Goal: Task Accomplishment & Management: Use online tool/utility

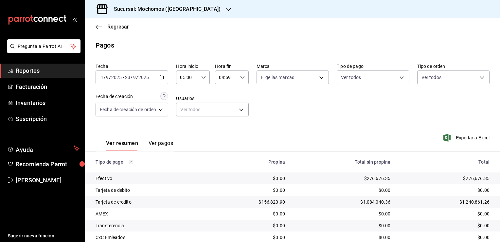
scroll to position [47, 0]
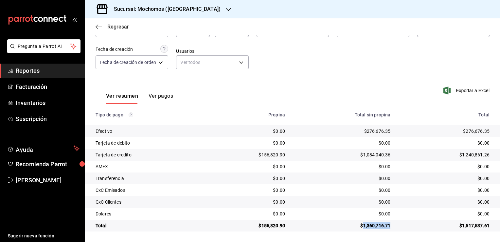
click at [102, 28] on icon "button" at bounding box center [99, 27] width 7 height 6
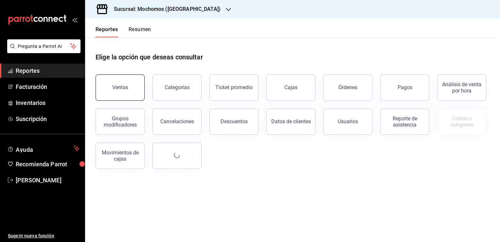
click at [122, 86] on div "Ventas" at bounding box center [120, 87] width 16 height 6
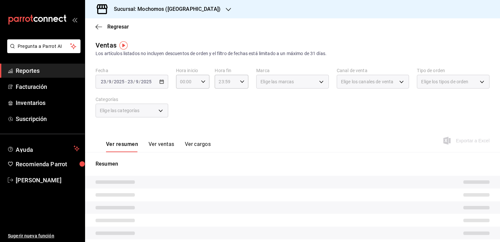
click at [94, 24] on div "Regresar" at bounding box center [292, 26] width 415 height 17
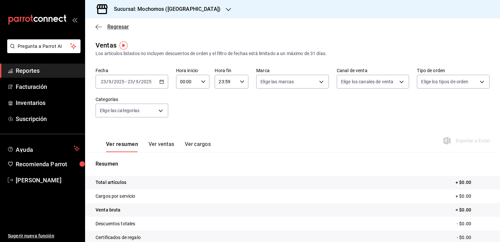
click at [97, 25] on icon "button" at bounding box center [99, 27] width 7 height 6
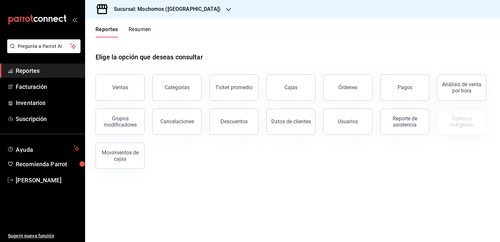
click at [183, 5] on div "Sucursal: Mochomos ([GEOGRAPHIC_DATA])" at bounding box center [161, 9] width 143 height 18
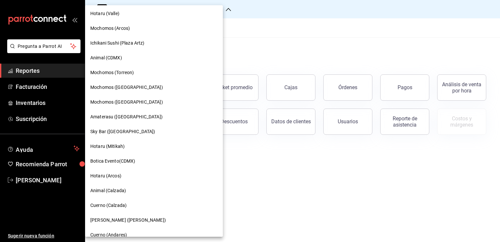
scroll to position [164, 0]
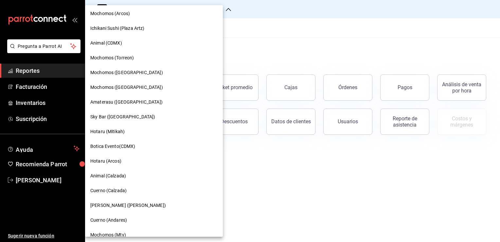
click at [115, 135] on span "Hotaru (Mitikah)" at bounding box center [107, 131] width 34 height 7
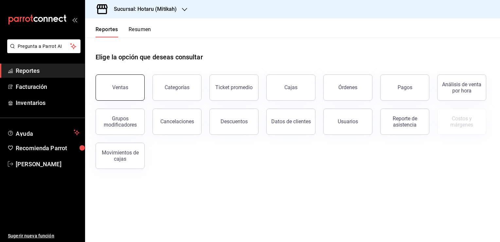
click at [127, 98] on button "Ventas" at bounding box center [120, 87] width 49 height 26
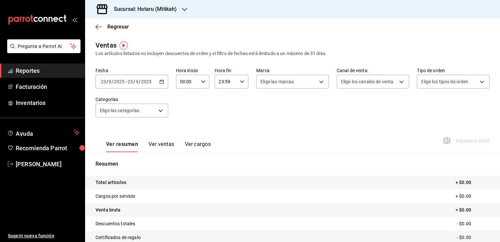
click at [163, 79] on div "[DATE] [DATE] - [DATE] [DATE]" at bounding box center [132, 82] width 73 height 14
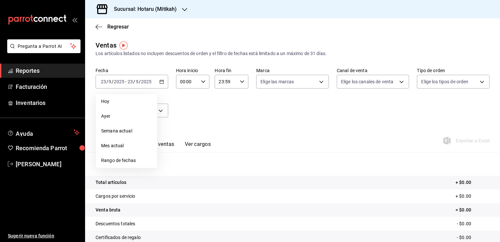
scroll to position [33, 0]
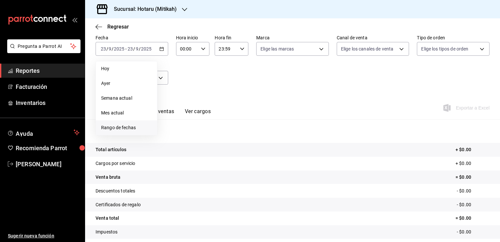
click at [122, 129] on span "Rango de fechas" at bounding box center [126, 127] width 51 height 7
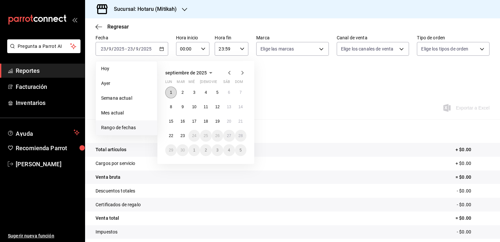
click at [169, 94] on button "1" at bounding box center [170, 92] width 11 height 12
click at [182, 134] on abbr "23" at bounding box center [182, 135] width 4 height 5
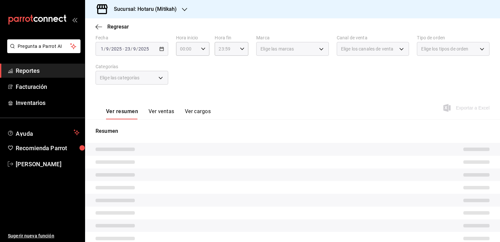
click at [197, 102] on div "Ver resumen Ver ventas Ver cargos" at bounding box center [153, 109] width 115 height 19
click at [204, 50] on icon "button" at bounding box center [203, 49] width 5 height 5
click at [185, 78] on span "05" at bounding box center [183, 78] width 6 height 5
type input "05:00"
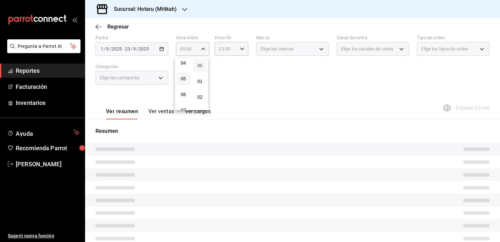
click at [201, 67] on span "00" at bounding box center [200, 65] width 6 height 5
click at [215, 61] on div at bounding box center [250, 121] width 500 height 242
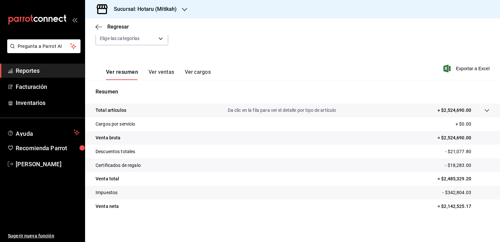
scroll to position [7, 0]
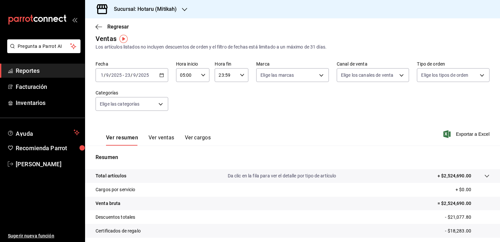
click at [242, 77] on icon "button" at bounding box center [242, 75] width 5 height 5
click at [225, 89] on button "04" at bounding box center [222, 85] width 14 height 13
type input "04:59"
click at [268, 100] on div at bounding box center [250, 121] width 500 height 242
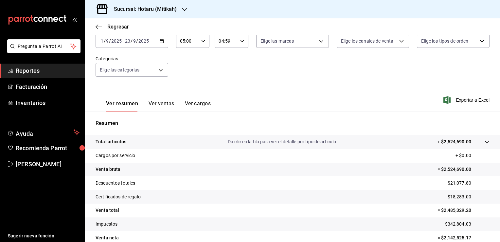
scroll to position [72, 0]
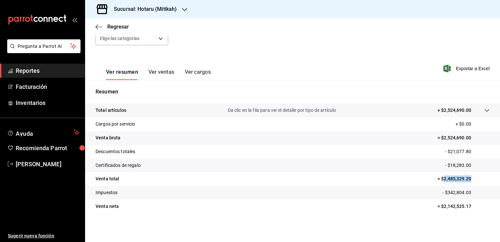
drag, startPoint x: 439, startPoint y: 179, endPoint x: 467, endPoint y: 182, distance: 27.7
click at [467, 182] on p "= $2,485,329.20" at bounding box center [464, 178] width 52 height 7
copy p "2,485,329.20"
click at [101, 26] on icon "button" at bounding box center [99, 27] width 7 height 6
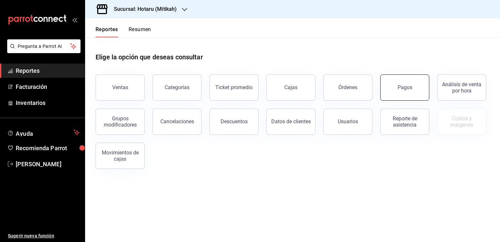
click at [388, 85] on button "Pagos" at bounding box center [405, 87] width 49 height 26
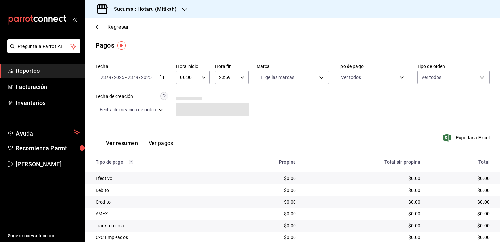
click at [163, 78] on icon "button" at bounding box center [161, 77] width 5 height 5
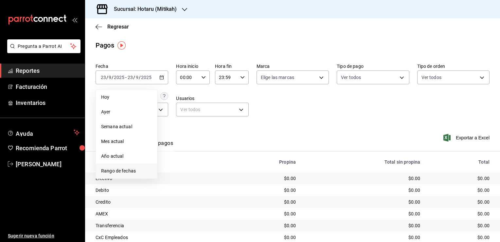
click at [138, 169] on span "Rango de fechas" at bounding box center [126, 170] width 51 height 7
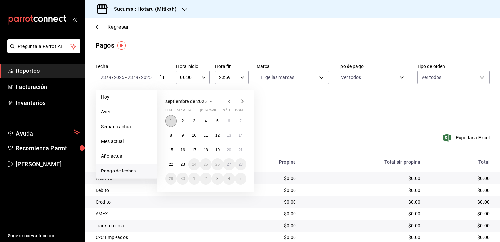
click at [169, 125] on button "1" at bounding box center [170, 121] width 11 height 12
click at [182, 162] on abbr "23" at bounding box center [182, 164] width 4 height 5
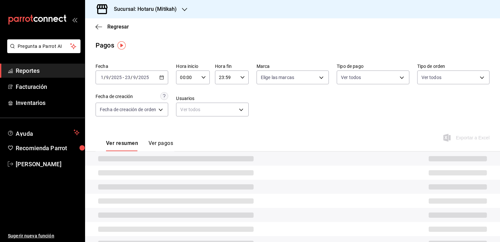
click at [202, 77] on \(Stroke\) "button" at bounding box center [204, 77] width 4 height 2
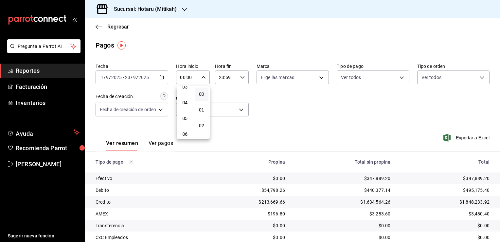
scroll to position [66, 0]
click at [183, 107] on span "05" at bounding box center [185, 106] width 6 height 5
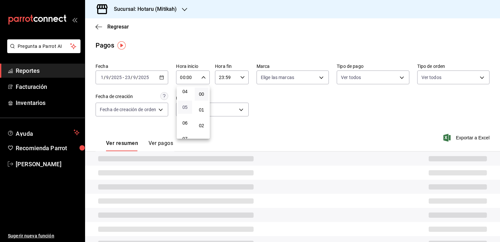
type input "05:00"
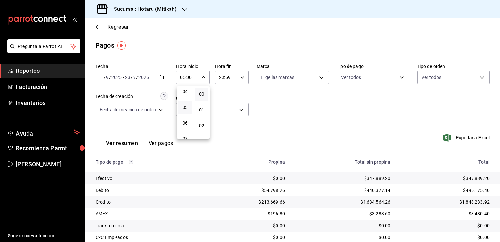
click at [226, 89] on div at bounding box center [250, 121] width 500 height 242
click at [240, 80] on div "23:59 Hora fin" at bounding box center [232, 77] width 34 height 14
click at [225, 92] on button "04" at bounding box center [223, 87] width 14 height 13
type input "04:59"
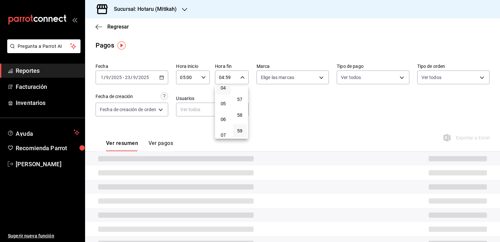
click at [254, 109] on div at bounding box center [250, 121] width 500 height 242
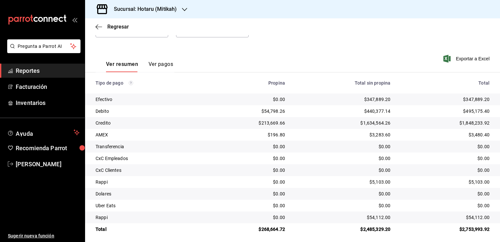
scroll to position [83, 0]
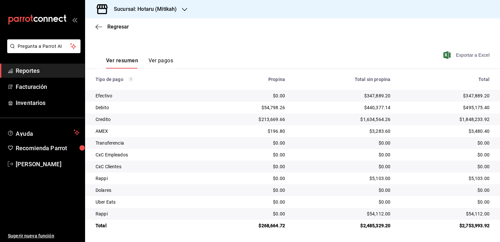
click at [447, 53] on span "Exportar a Excel" at bounding box center [467, 55] width 45 height 8
click at [467, 57] on span "Exportar a Excel" at bounding box center [467, 55] width 45 height 8
click at [324, 51] on div "Ver resumen Ver pagos Exportar a Excel" at bounding box center [292, 59] width 415 height 35
click at [449, 56] on span "Exportar a Excel" at bounding box center [467, 55] width 45 height 8
